Goal: Information Seeking & Learning: Learn about a topic

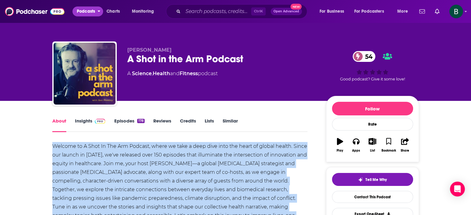
click at [85, 8] on span "Podcasts" at bounding box center [86, 11] width 18 height 9
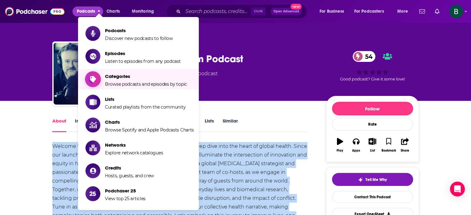
click at [121, 75] on span "Categories" at bounding box center [146, 76] width 82 height 6
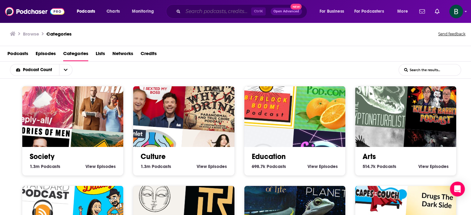
click at [194, 8] on input "Search podcasts, credits, & more..." at bounding box center [217, 11] width 68 height 10
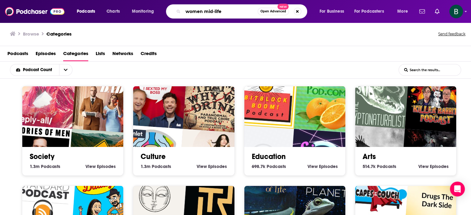
type input "women mid-life"
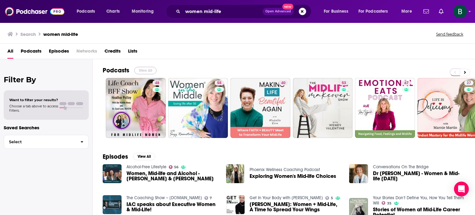
click at [145, 71] on button "View All" at bounding box center [145, 70] width 22 height 7
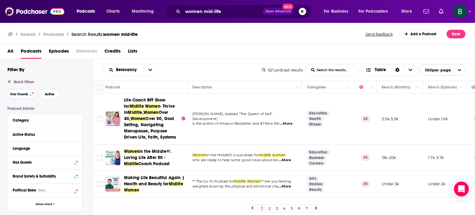
click at [19, 95] on span "Has Guests" at bounding box center [19, 94] width 18 height 3
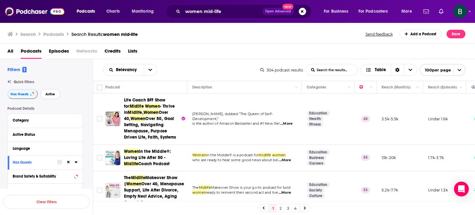
click at [51, 96] on span "Active" at bounding box center [50, 94] width 10 height 3
drag, startPoint x: 97, startPoint y: 119, endPoint x: 191, endPoint y: 88, distance: 98.7
click at [97, 119] on input "Toggle select row" at bounding box center [100, 119] width 6 height 6
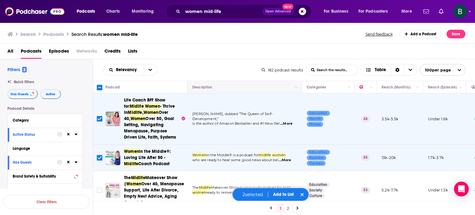
scroll to position [51, 0]
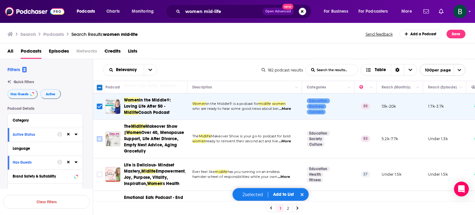
click at [98, 136] on input "Toggle select row" at bounding box center [100, 139] width 6 height 6
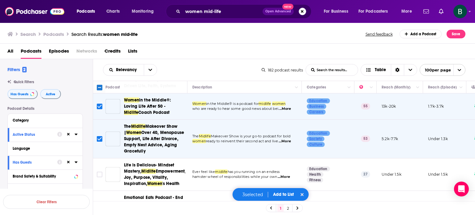
scroll to position [103, 0]
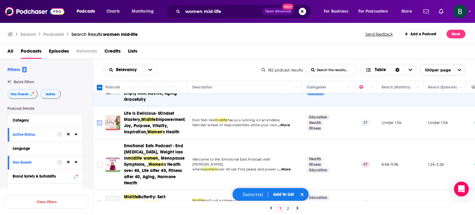
click at [100, 124] on input "Toggle select row" at bounding box center [100, 123] width 6 height 6
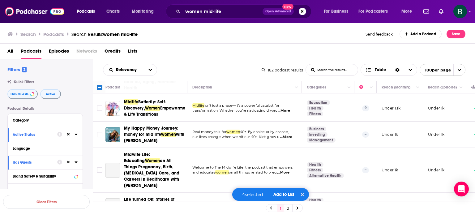
scroll to position [206, 0]
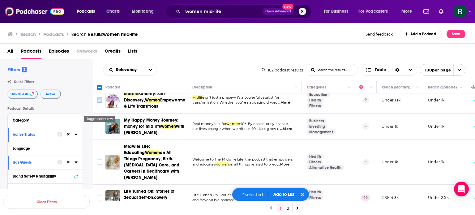
click at [97, 104] on icon "Toggle select row" at bounding box center [99, 100] width 7 height 7
click at [97, 129] on input "Toggle select row" at bounding box center [100, 127] width 6 height 6
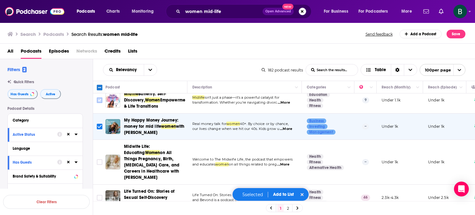
click at [98, 103] on input "Toggle select row" at bounding box center [100, 100] width 6 height 6
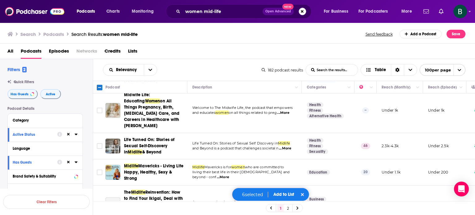
scroll to position [51, 0]
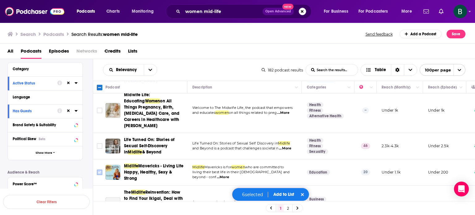
click at [101, 175] on input "Toggle select row" at bounding box center [100, 173] width 6 height 6
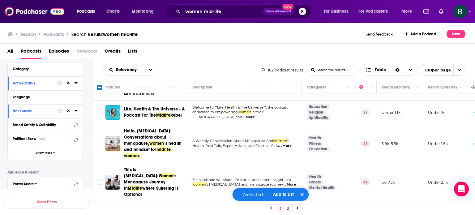
scroll to position [394, 0]
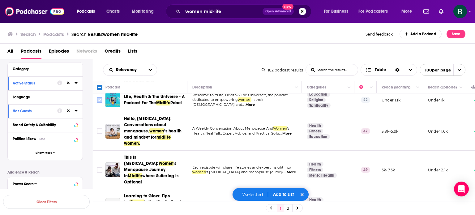
click at [97, 102] on input "Toggle select row" at bounding box center [100, 100] width 6 height 6
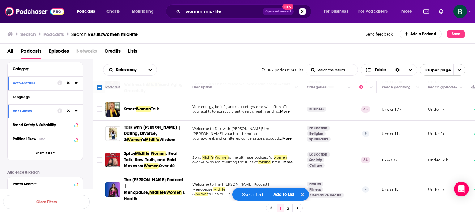
scroll to position [530, 0]
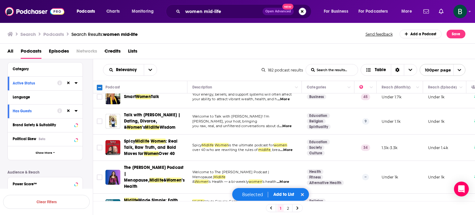
click at [287, 149] on span "...More" at bounding box center [286, 150] width 12 height 5
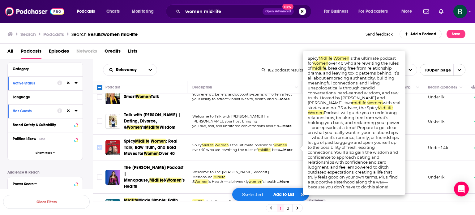
click at [101, 146] on input "Toggle select row" at bounding box center [100, 148] width 6 height 6
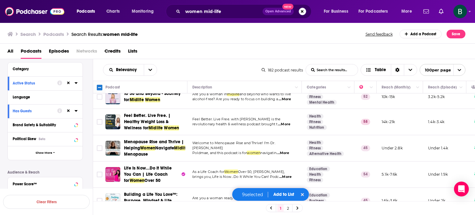
scroll to position [790, 0]
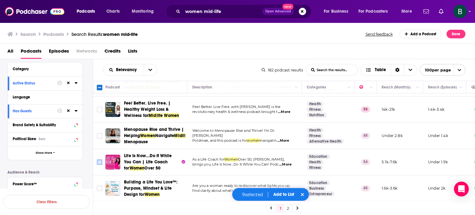
click at [100, 159] on input "Toggle select row" at bounding box center [100, 162] width 6 height 6
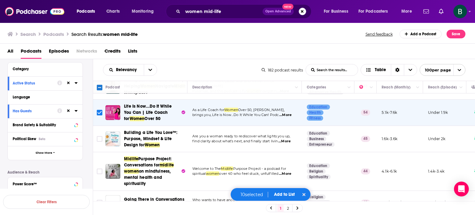
scroll to position [852, 0]
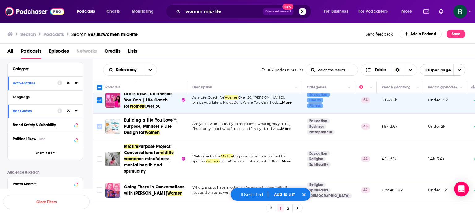
click at [98, 124] on input "Toggle select row" at bounding box center [100, 127] width 6 height 6
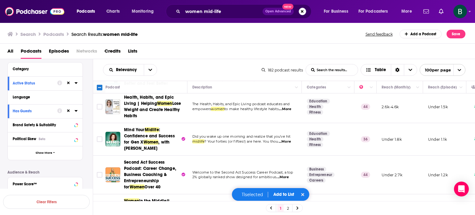
scroll to position [1050, 0]
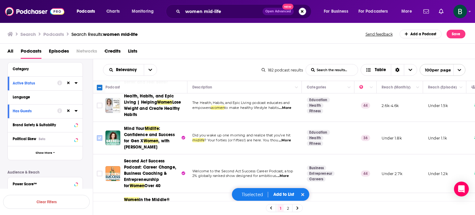
click at [102, 134] on icon "Toggle select row" at bounding box center [99, 137] width 7 height 7
click at [97, 135] on input "Toggle select row" at bounding box center [100, 138] width 6 height 6
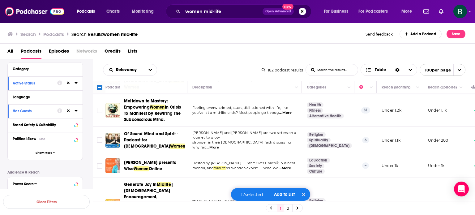
scroll to position [1273, 0]
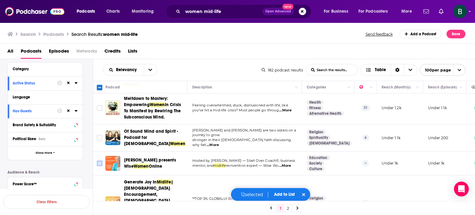
click at [97, 161] on input "Toggle select row" at bounding box center [100, 164] width 6 height 6
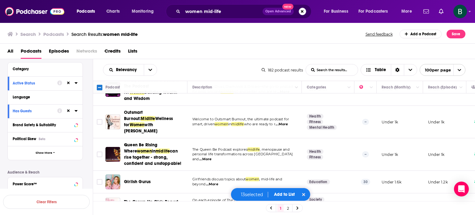
scroll to position [1595, 0]
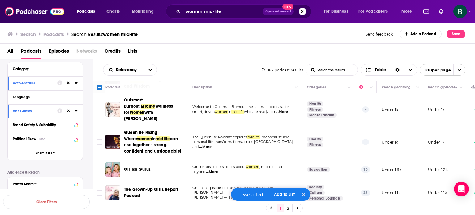
click at [100, 214] on input "Toggle select row" at bounding box center [100, 217] width 6 height 6
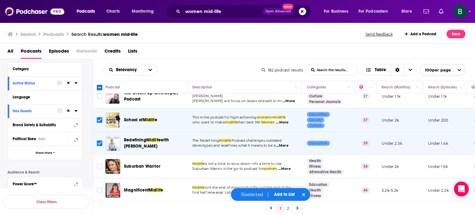
scroll to position [1694, 0]
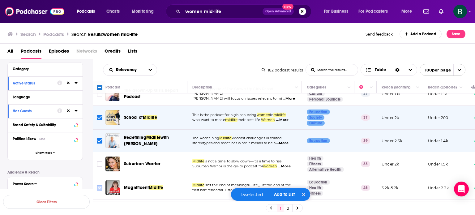
click at [100, 185] on input "Toggle select row" at bounding box center [100, 188] width 6 height 6
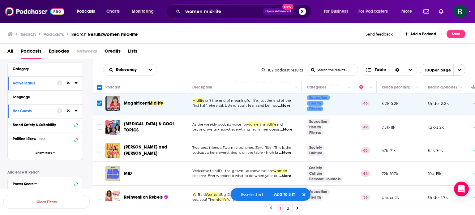
scroll to position [1797, 0]
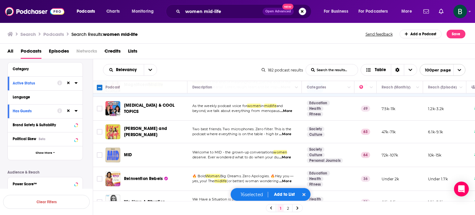
click at [289, 202] on span "...More" at bounding box center [286, 204] width 12 height 5
click at [97, 198] on icon "Toggle select row" at bounding box center [99, 201] width 7 height 7
click at [99, 198] on icon "Toggle select row" at bounding box center [99, 201] width 7 height 7
click at [101, 199] on input "Toggle select row" at bounding box center [100, 202] width 6 height 6
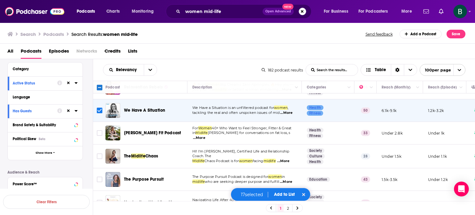
scroll to position [1900, 0]
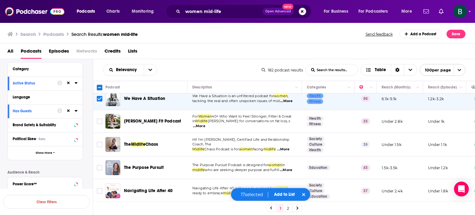
click at [100, 212] on input "Toggle select row" at bounding box center [100, 215] width 6 height 6
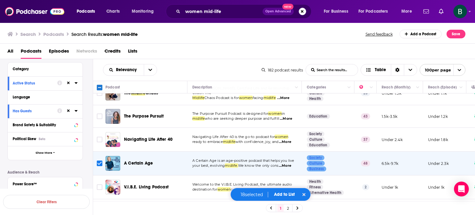
scroll to position [2055, 0]
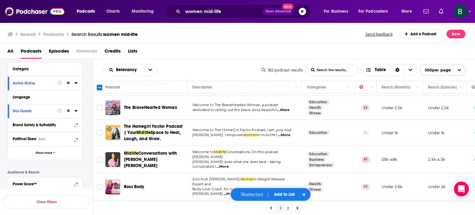
click at [287, 212] on span "...More" at bounding box center [285, 214] width 12 height 5
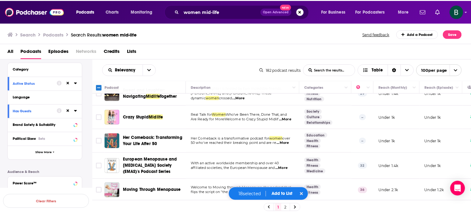
scroll to position [2467, 0]
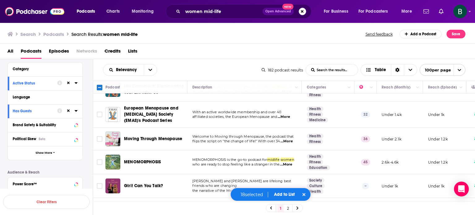
click at [286, 211] on span "...More" at bounding box center [286, 213] width 12 height 5
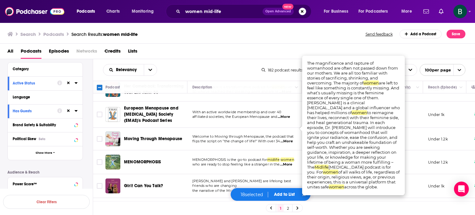
scroll to position [2519, 0]
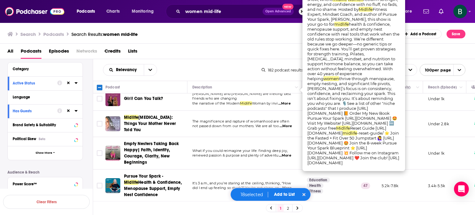
scroll to position [2570, 0]
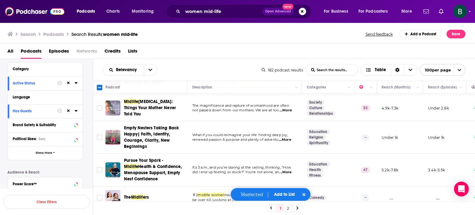
scroll to position [2618, 0]
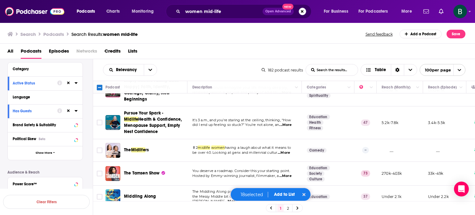
click at [284, 193] on button "Add to List" at bounding box center [284, 194] width 31 height 5
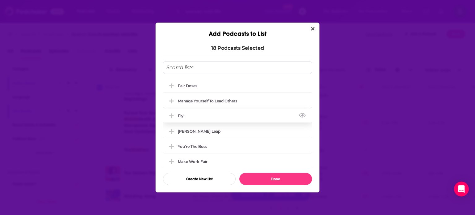
click at [202, 112] on div "Fly!" at bounding box center [237, 116] width 149 height 14
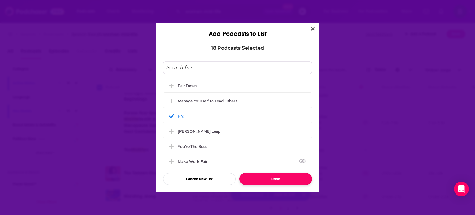
click at [259, 179] on button "Done" at bounding box center [276, 179] width 73 height 12
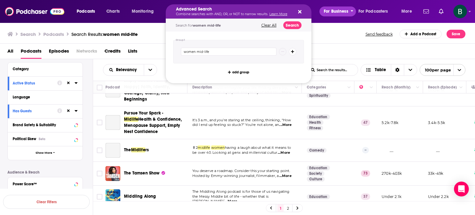
click at [320, 10] on button "For Business" at bounding box center [338, 11] width 37 height 10
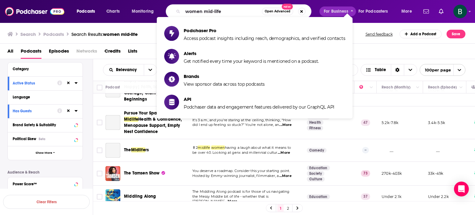
click at [315, 6] on div "women mid-life Open Advanced New" at bounding box center [245, 11] width 146 height 14
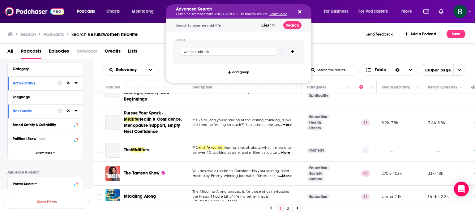
click at [145, 19] on div "Podcasts Charts Monitoring Advanced Search Combine searches with AND, OR, or NO…" at bounding box center [237, 11] width 475 height 23
click at [300, 11] on icon "Search podcasts, credits, & more..." at bounding box center [299, 11] width 3 height 3
click at [299, 10] on icon "Search podcasts, credits, & more..." at bounding box center [299, 11] width 3 height 5
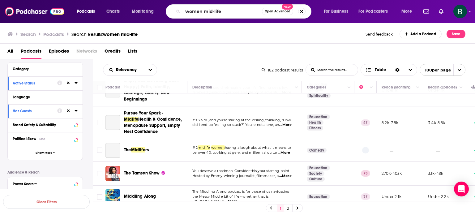
click at [318, 44] on div "All Podcasts Episodes Networks Credits Lists" at bounding box center [238, 51] width 476 height 15
click at [301, 11] on button "Search podcasts, credits, & more..." at bounding box center [301, 11] width 7 height 7
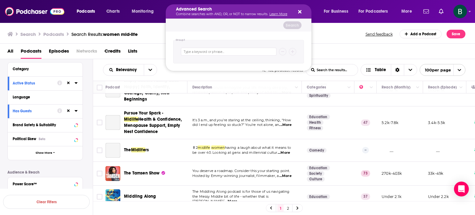
click at [299, 10] on icon "Search podcasts, credits, & more..." at bounding box center [299, 11] width 3 height 5
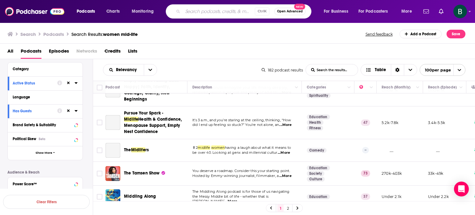
click at [258, 12] on span "Ctrl K" at bounding box center [262, 11] width 15 height 8
click at [219, 12] on input "Search podcasts, credits, & more..." at bounding box center [219, 11] width 72 height 10
type input "women mid-life money"
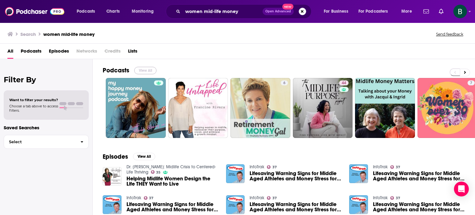
click at [147, 69] on button "View All" at bounding box center [145, 70] width 22 height 7
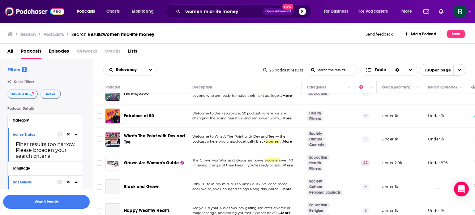
scroll to position [505, 0]
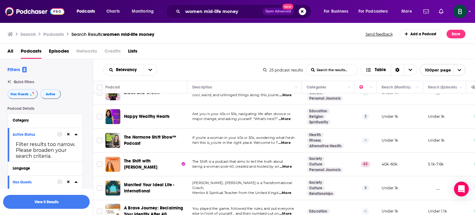
click at [292, 164] on span "...More" at bounding box center [286, 166] width 12 height 5
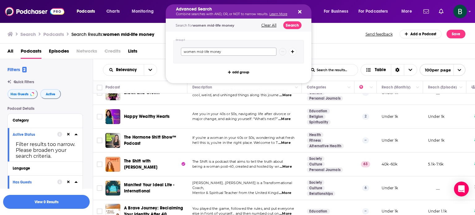
click at [227, 52] on input "women mid-life money" at bounding box center [229, 52] width 96 height 8
type input "women mid-life finance"
click at [291, 25] on button "Search" at bounding box center [292, 25] width 18 height 8
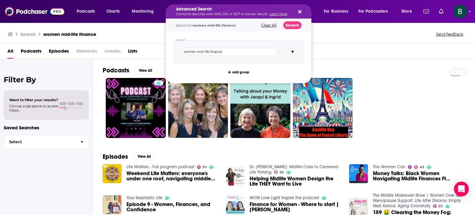
drag, startPoint x: 243, startPoint y: 11, endPoint x: 232, endPoint y: 15, distance: 11.3
click at [234, 51] on input "women mid-life finance" at bounding box center [229, 52] width 96 height 8
type input "women mid-life personal finance"
click at [298, 21] on button "Search" at bounding box center [292, 25] width 18 height 8
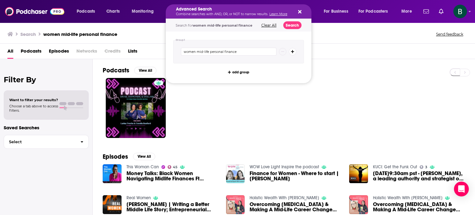
drag, startPoint x: 223, startPoint y: 12, endPoint x: 240, endPoint y: 11, distance: 17.0
click at [300, 13] on icon "Search podcasts, credits, & more..." at bounding box center [299, 11] width 3 height 3
click at [241, 53] on input "women mid-life personal finance" at bounding box center [229, 52] width 96 height 8
drag, startPoint x: 239, startPoint y: 54, endPoint x: 210, endPoint y: 54, distance: 28.8
click at [210, 54] on input "women mid-life personal finance" at bounding box center [229, 52] width 96 height 8
